Goal: Communication & Community: Answer question/provide support

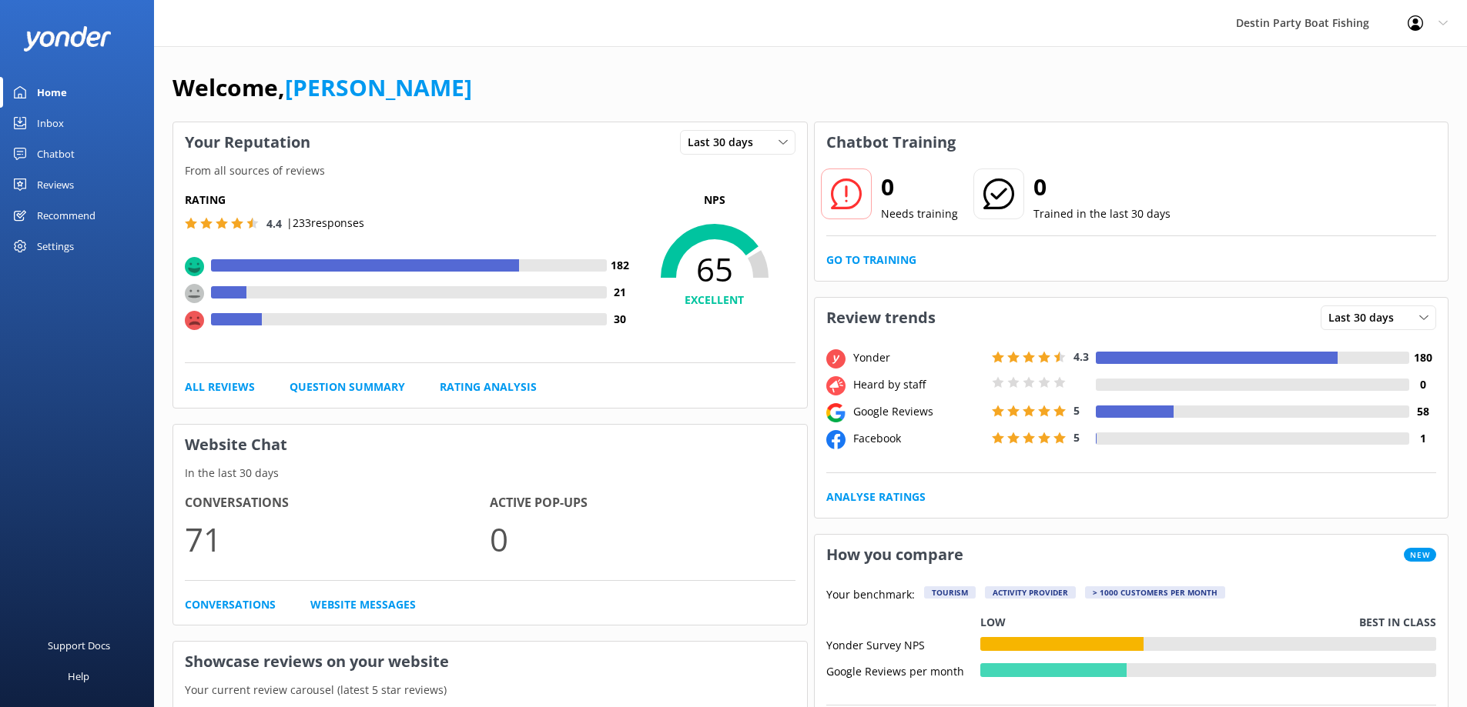
click at [59, 178] on div "Reviews" at bounding box center [55, 184] width 37 height 31
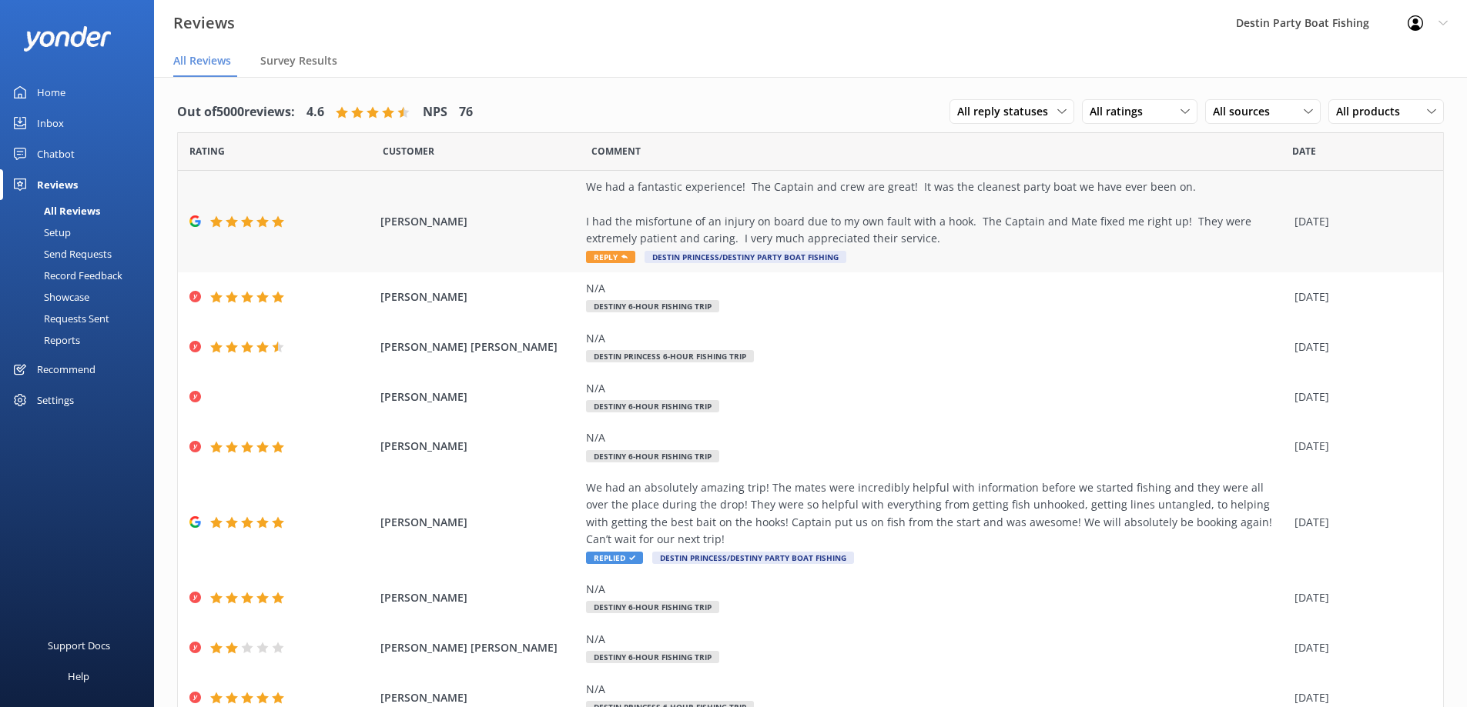
click at [602, 257] on span "Reply" at bounding box center [610, 257] width 49 height 12
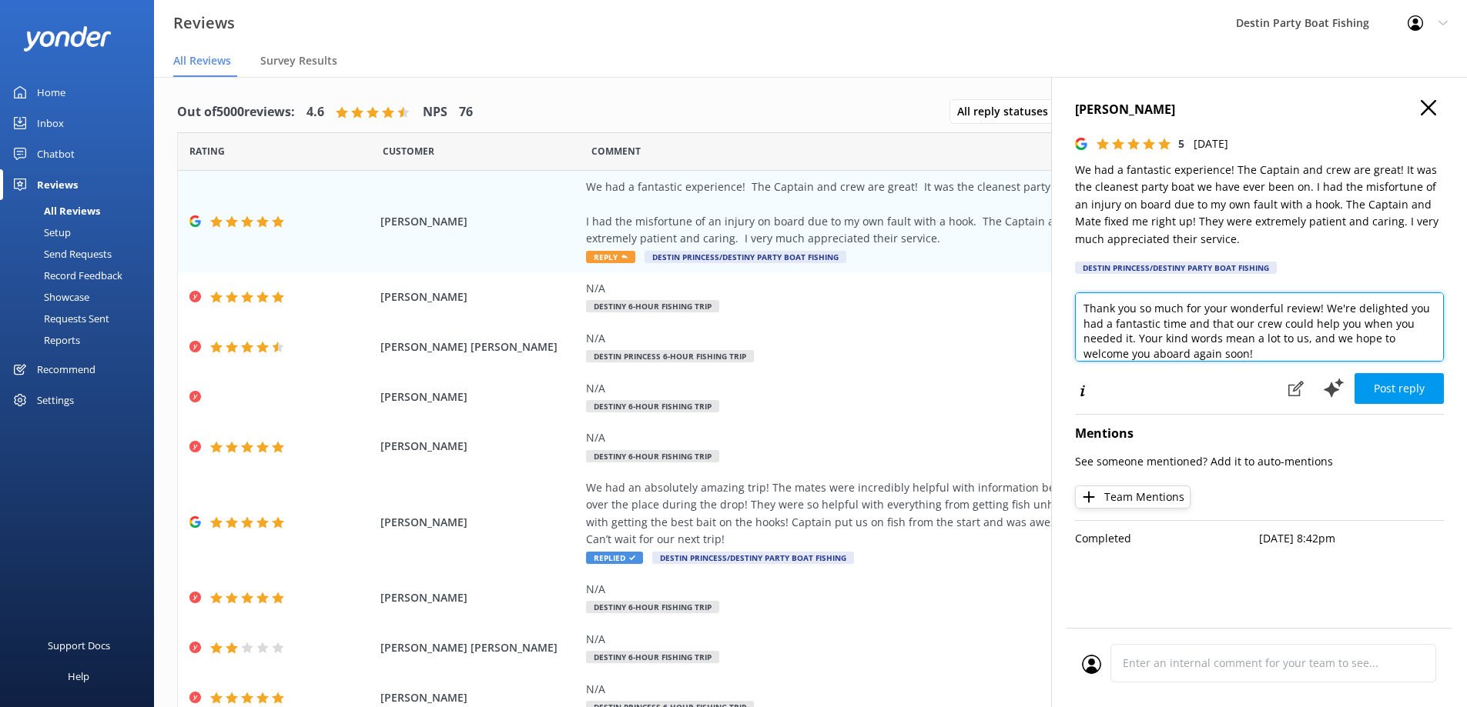
click at [1083, 309] on textarea "Thank you so much for your wonderful review! We're delighted you had a fantasti…" at bounding box center [1259, 327] width 369 height 69
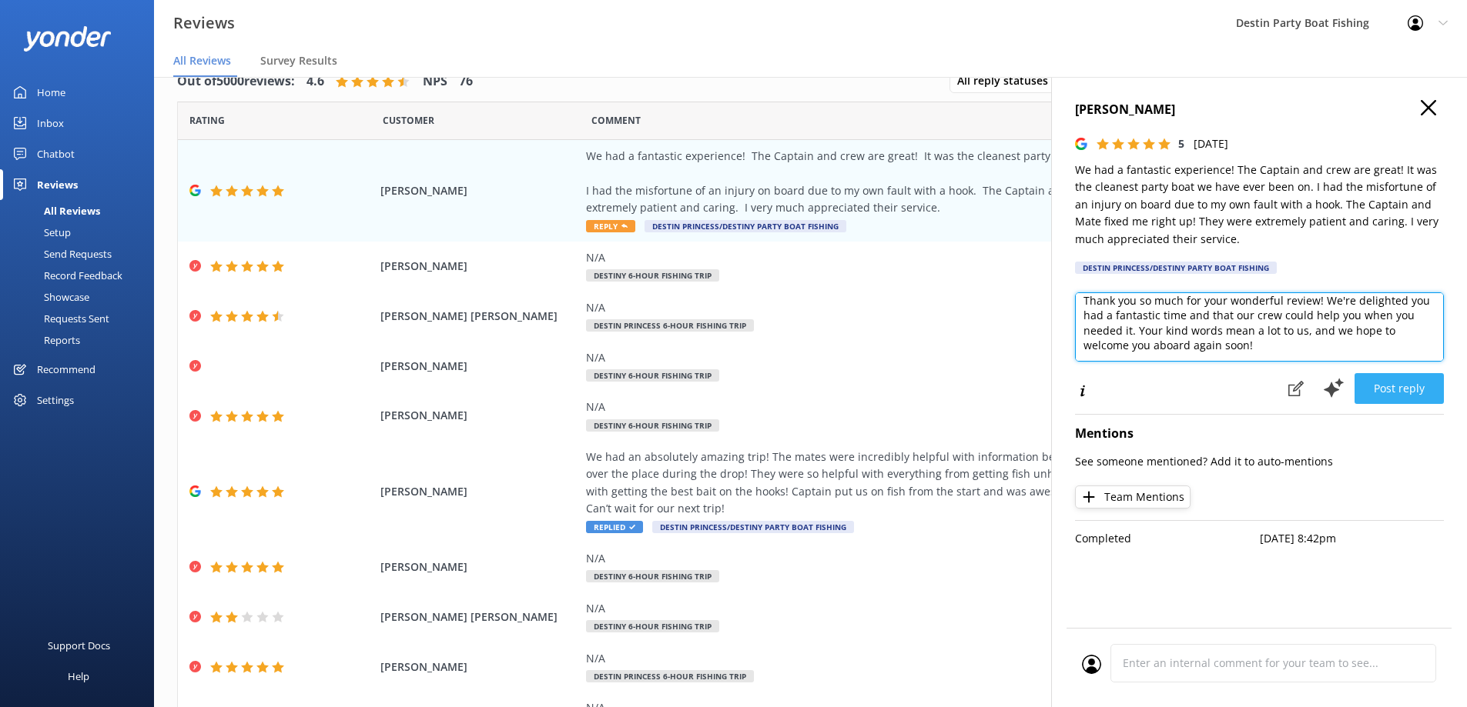
type textarea "[PERSON_NAME], Thank you so much for your wonderful review! We're delighted you…"
click at [1381, 386] on button "Post reply" at bounding box center [1398, 388] width 89 height 31
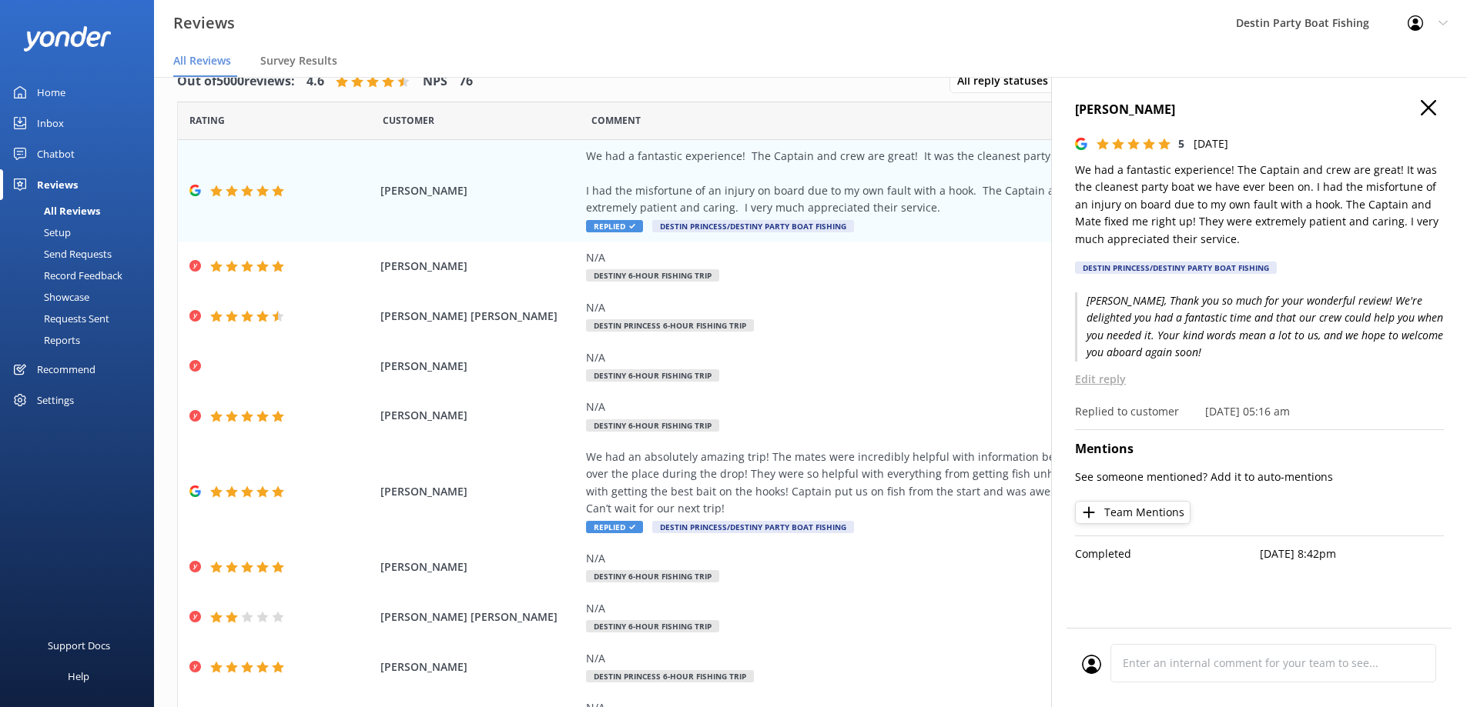
click at [1431, 112] on use "button" at bounding box center [1427, 107] width 15 height 15
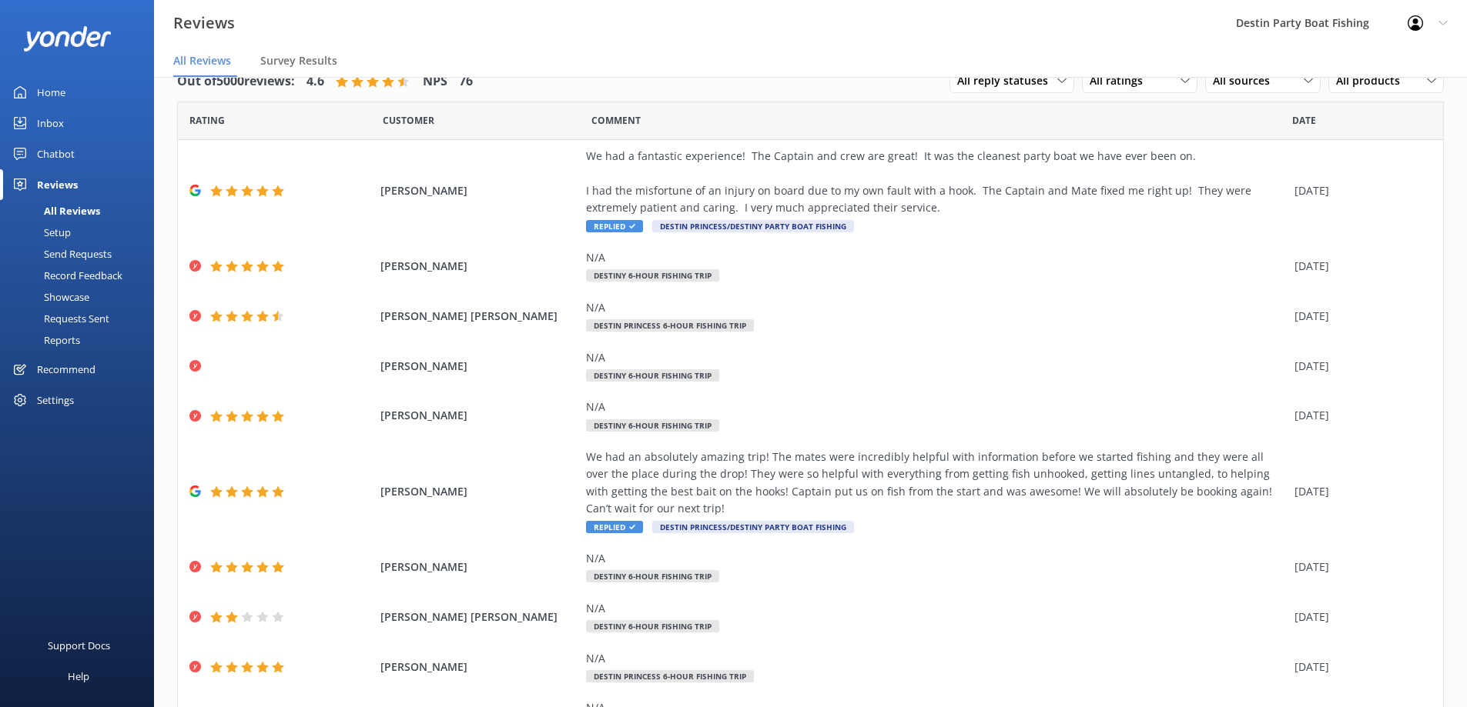
click at [52, 118] on div "Inbox" at bounding box center [50, 123] width 27 height 31
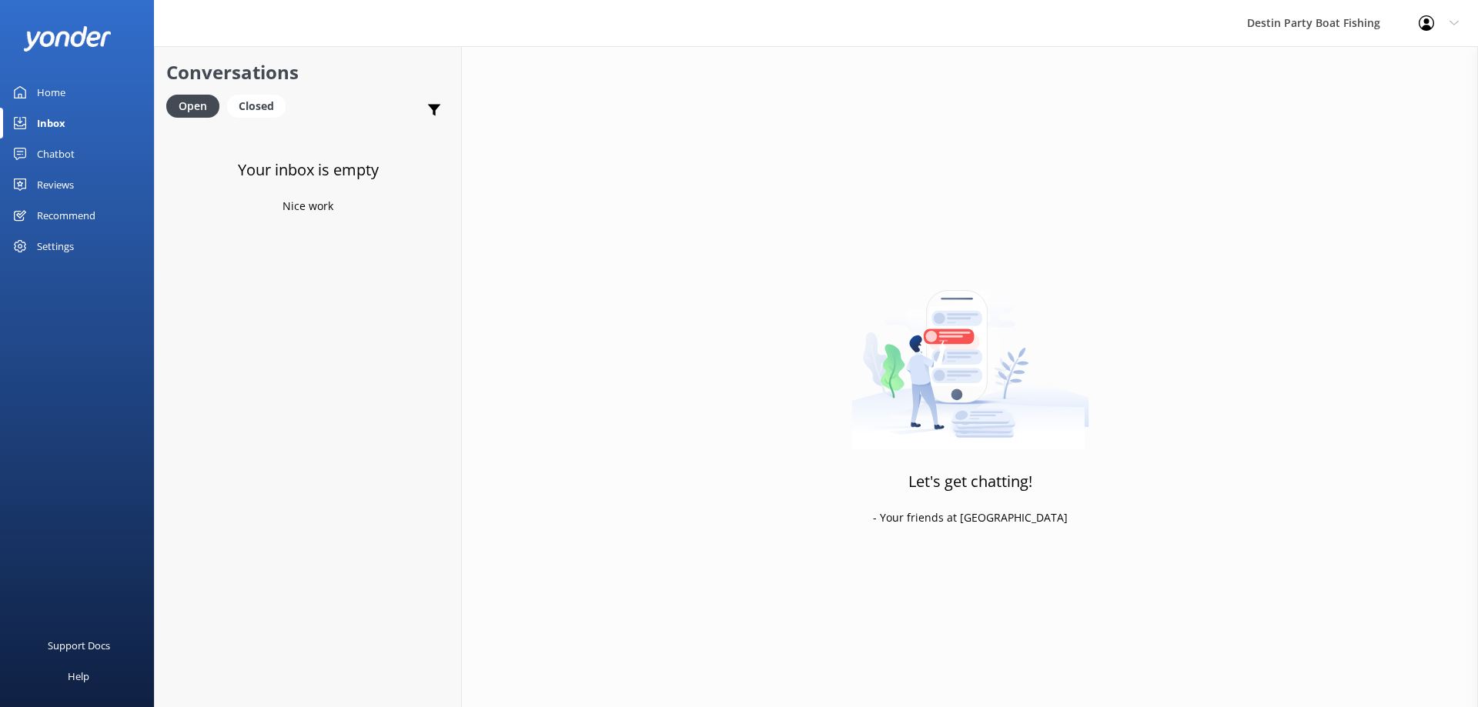
click at [53, 128] on div "Inbox" at bounding box center [51, 123] width 28 height 31
click at [50, 184] on div "Reviews" at bounding box center [55, 184] width 37 height 31
